Goal: Navigation & Orientation: Find specific page/section

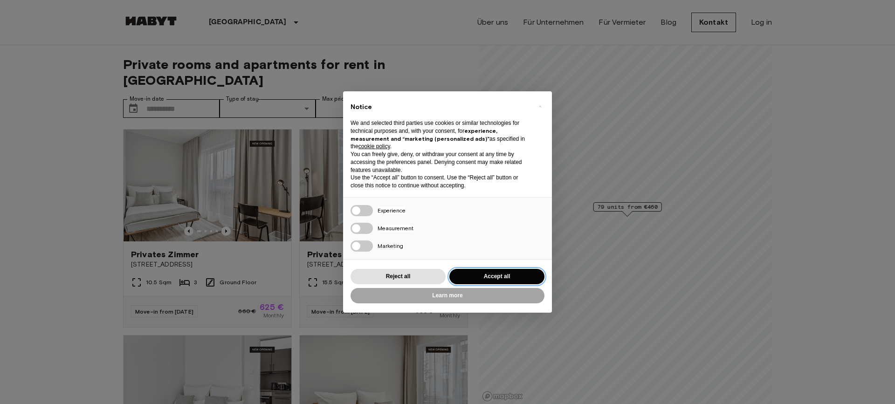
click at [480, 274] on button "Accept all" at bounding box center [497, 276] width 95 height 15
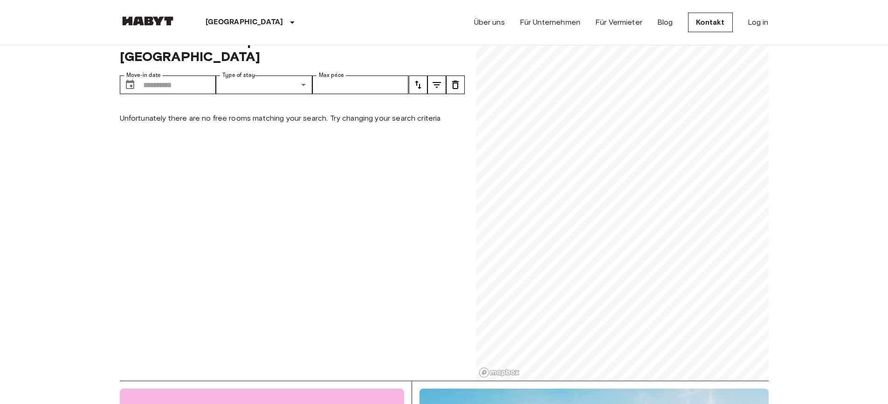
scroll to position [47, 0]
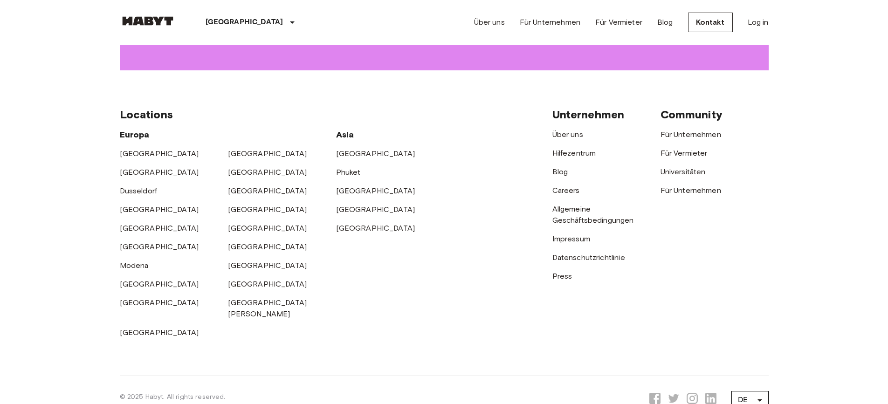
scroll to position [1587, 0]
